Goal: Transaction & Acquisition: Obtain resource

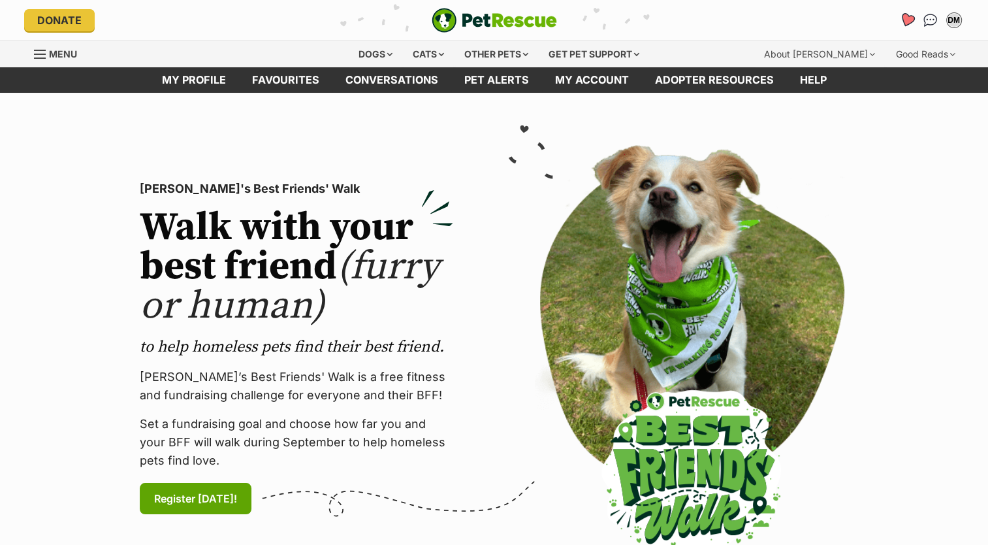
click at [907, 21] on icon "Favourites" at bounding box center [907, 19] width 16 height 15
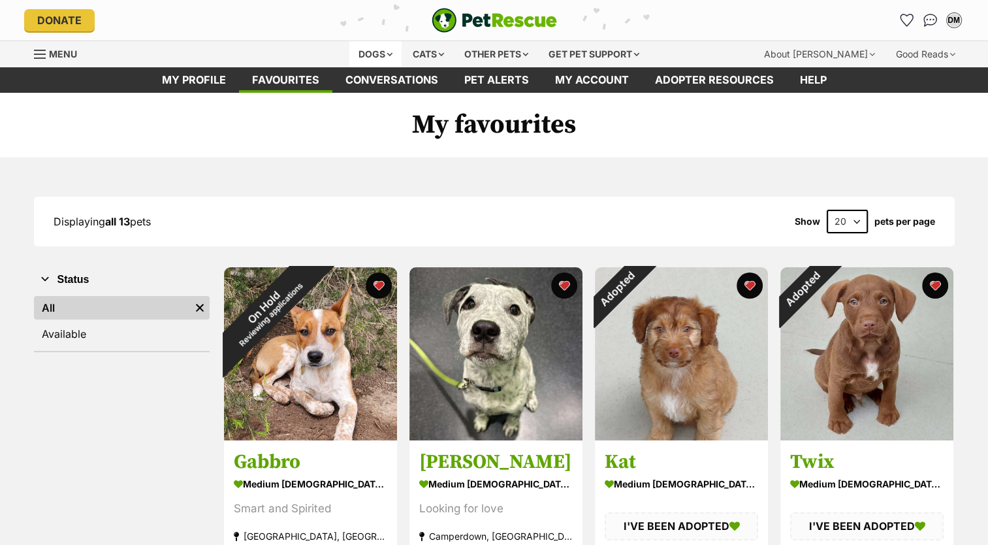
click at [377, 53] on div "Dogs" at bounding box center [375, 54] width 52 height 26
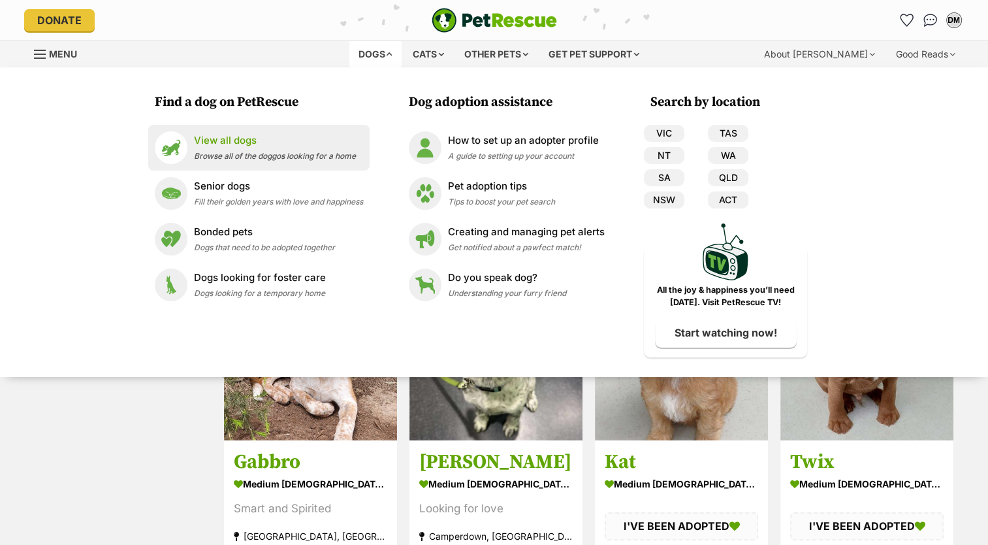
click at [242, 154] on span "Browse all of the doggos looking for a home" at bounding box center [275, 156] width 162 height 10
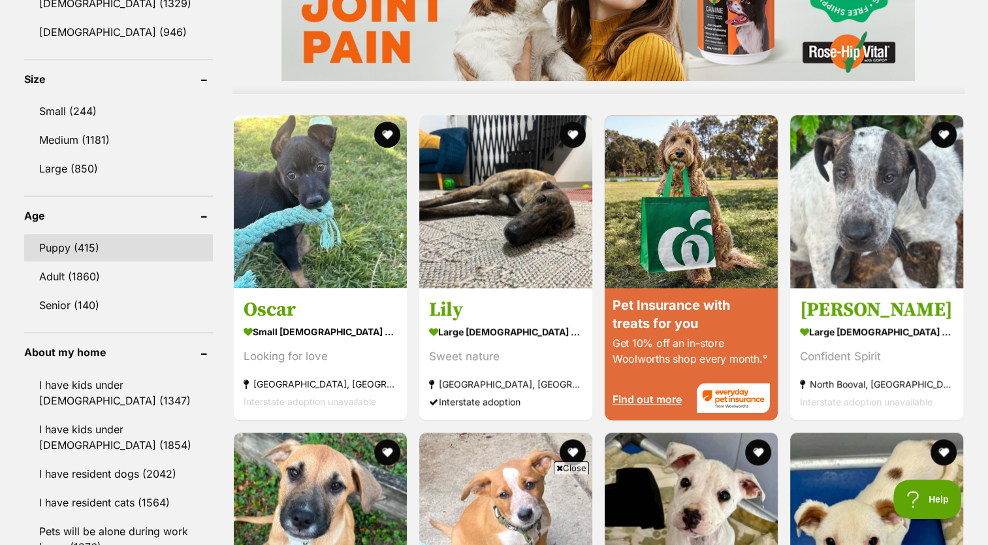
click at [61, 241] on link "Puppy (415)" at bounding box center [118, 247] width 189 height 27
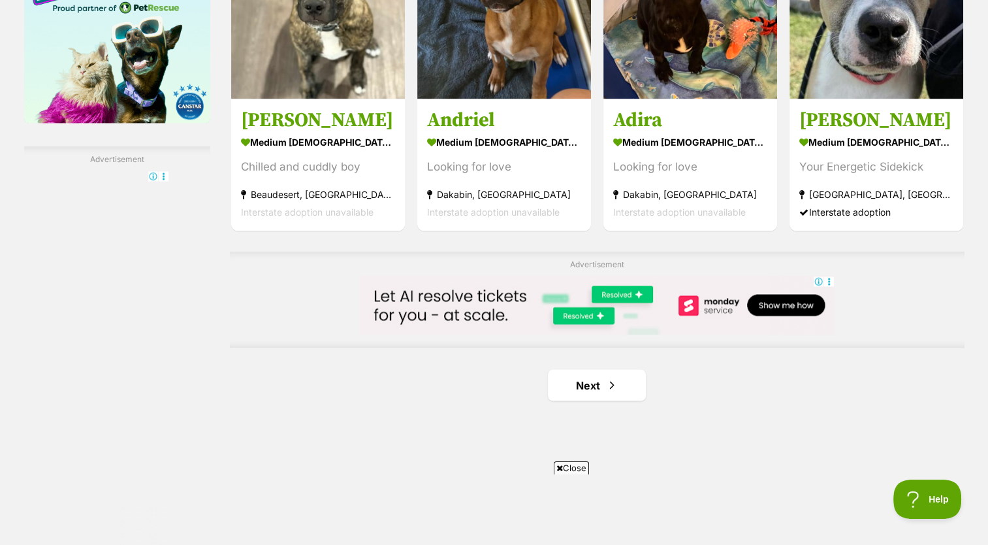
scroll to position [2135, 0]
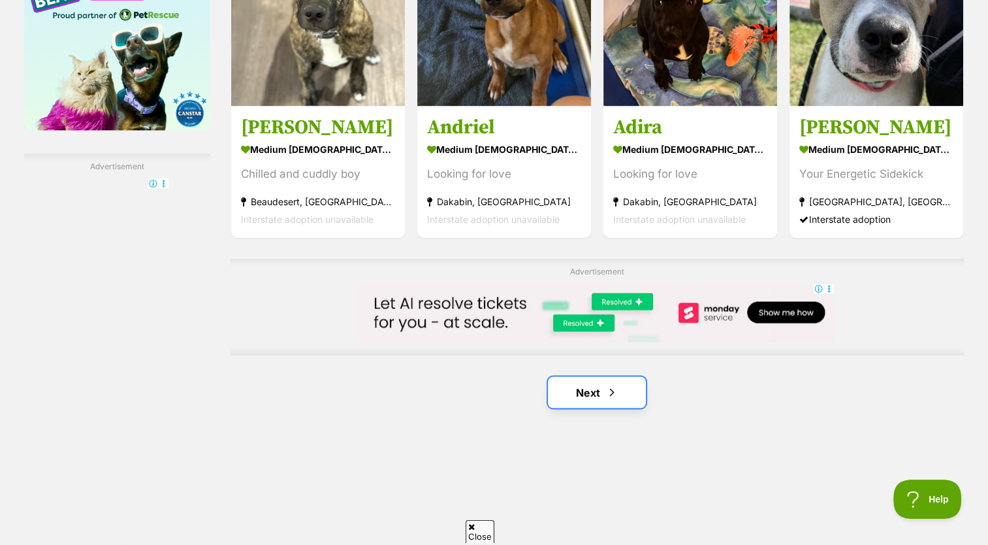
click at [630, 394] on link "Next" at bounding box center [597, 391] width 98 height 31
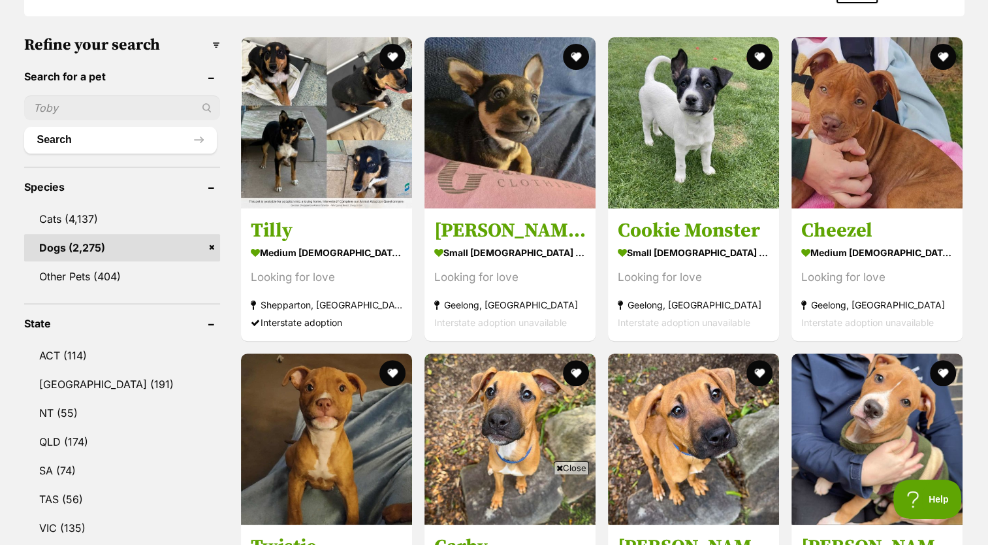
scroll to position [386, 0]
